Goal: Navigation & Orientation: Find specific page/section

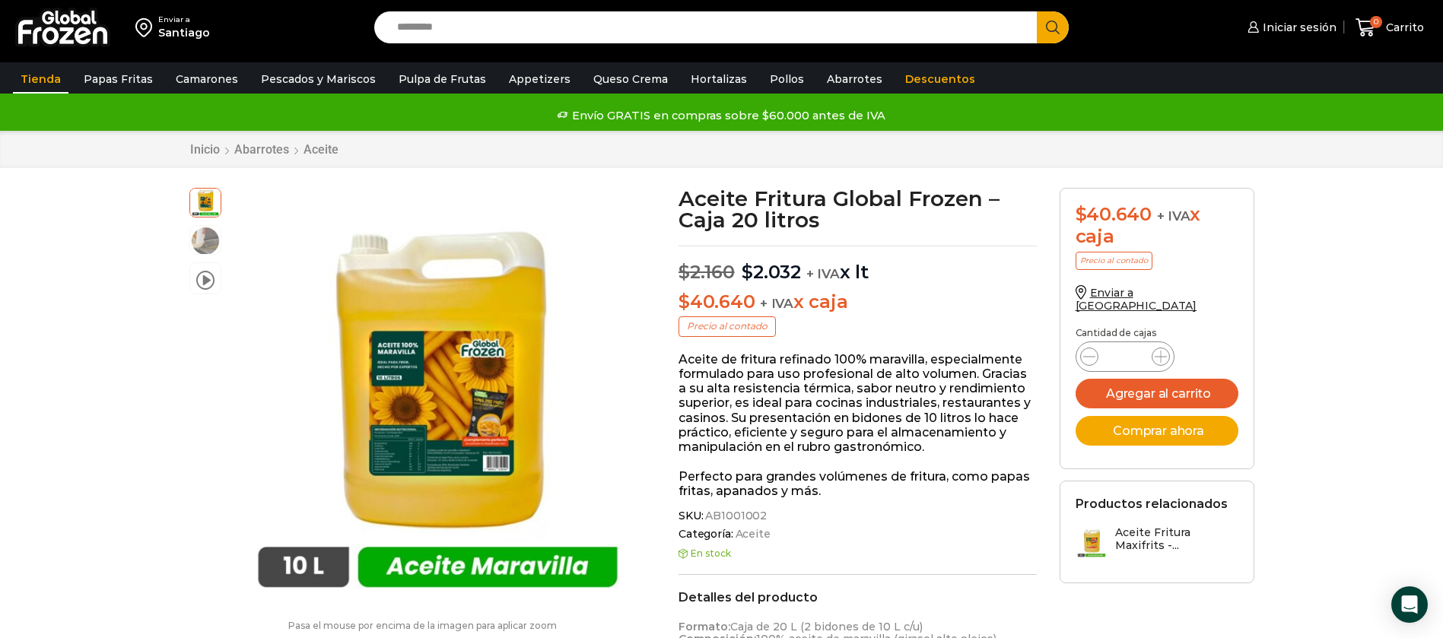
click at [50, 78] on link "Tienda" at bounding box center [41, 79] width 56 height 29
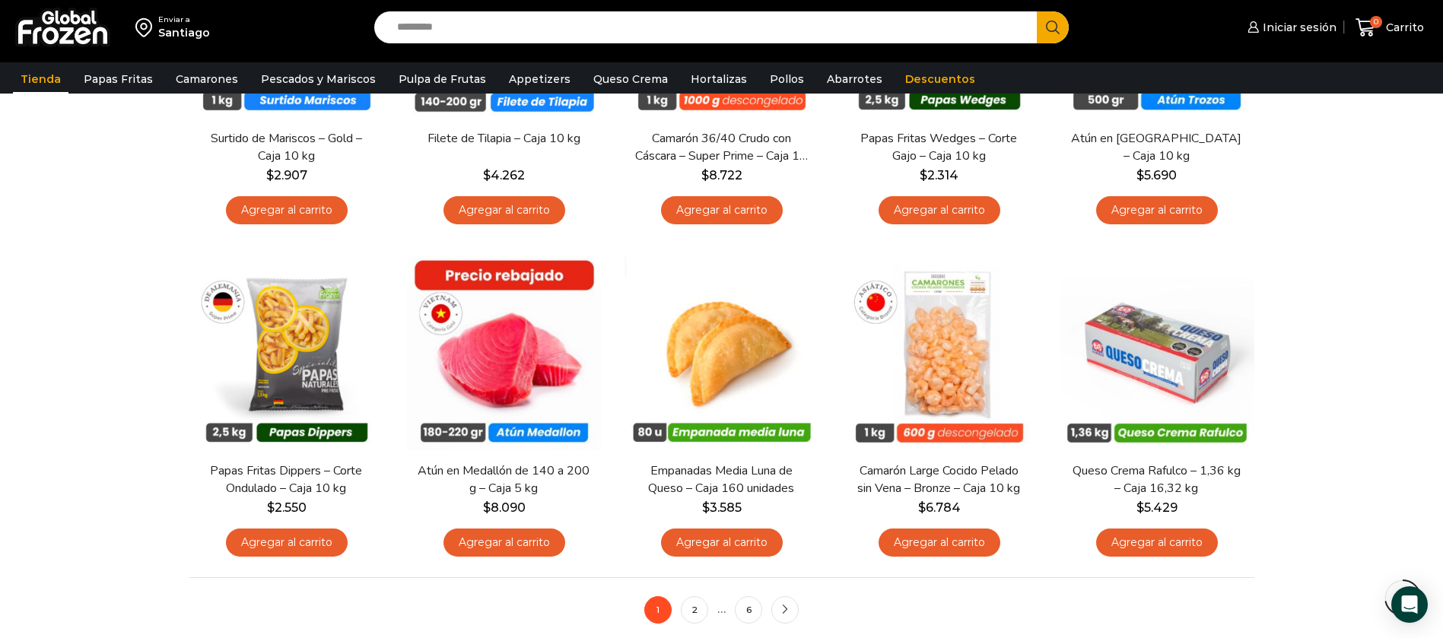
scroll to position [1027, 0]
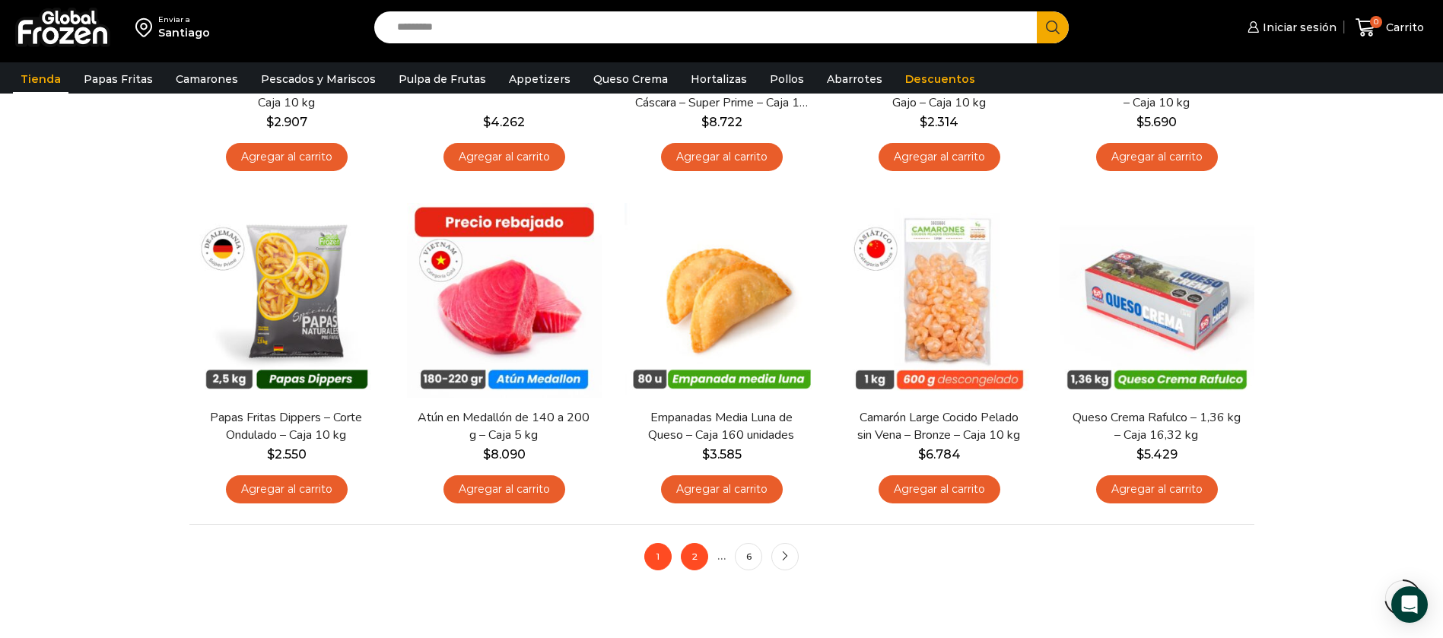
click at [692, 552] on link "2" at bounding box center [694, 556] width 27 height 27
